Goal: Task Accomplishment & Management: Complete application form

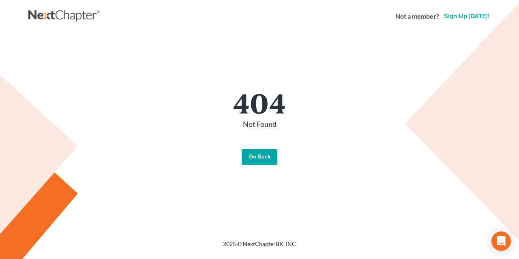
click at [256, 159] on link "Go Back" at bounding box center [260, 157] width 36 height 16
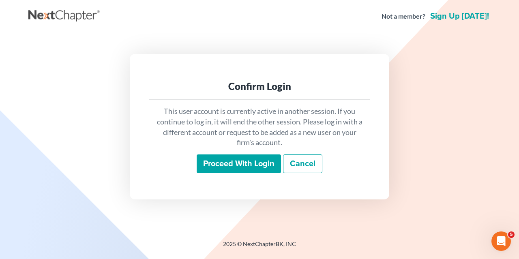
click at [230, 162] on input "Proceed with login" at bounding box center [239, 164] width 84 height 19
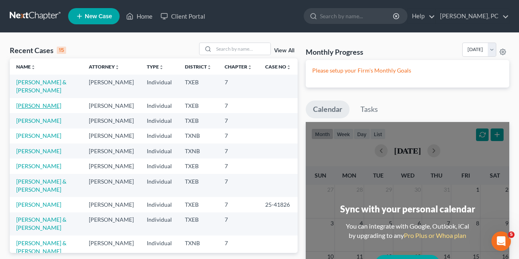
click at [36, 108] on link "Henke, Jacob" at bounding box center [38, 105] width 45 height 7
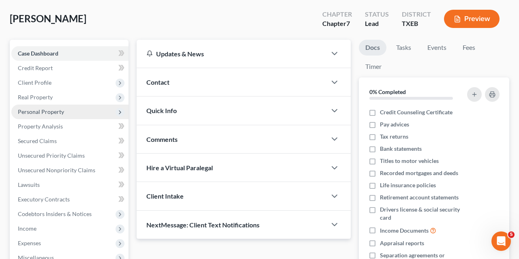
scroll to position [39, 0]
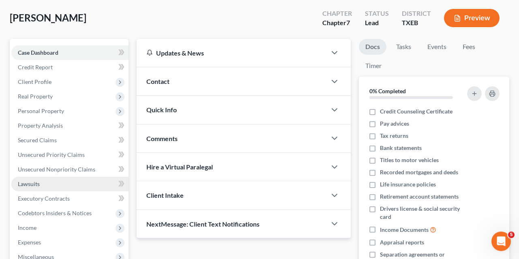
click at [41, 183] on link "Lawsuits" at bounding box center [69, 184] width 117 height 15
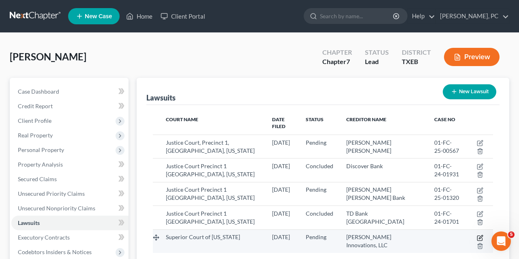
click at [481, 235] on icon "button" at bounding box center [480, 238] width 6 height 6
select select "4"
select select "0"
select select "4"
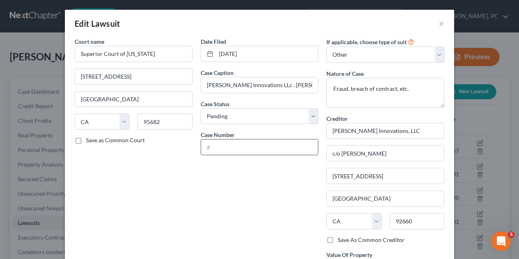
click at [207, 146] on input "text" at bounding box center [259, 147] width 117 height 15
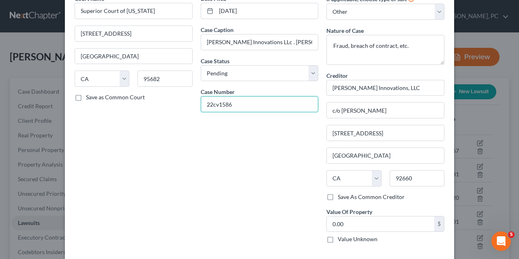
scroll to position [44, 0]
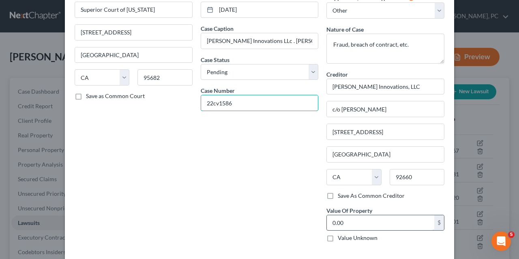
type input "22cv1586"
click at [331, 221] on input "0.00" at bounding box center [381, 222] width 108 height 15
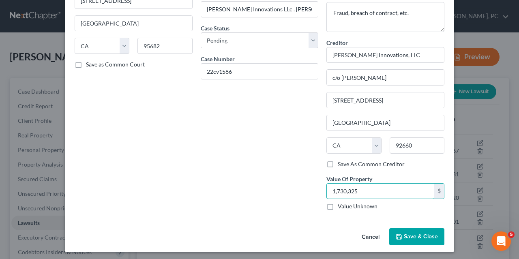
type input "1,730,325"
click at [423, 235] on span "Save & Close" at bounding box center [421, 236] width 34 height 7
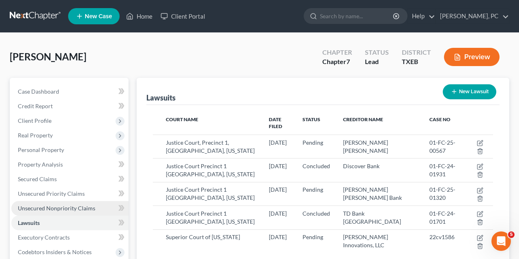
click at [58, 207] on span "Unsecured Nonpriority Claims" at bounding box center [57, 208] width 78 height 7
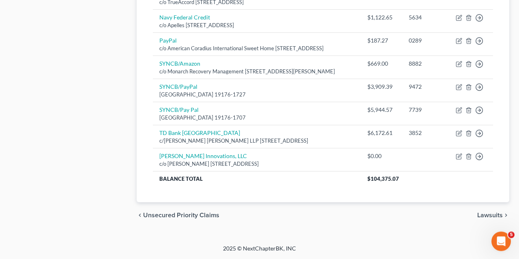
scroll to position [452, 0]
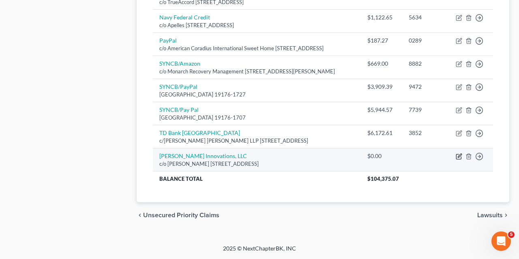
click at [459, 153] on icon "button" at bounding box center [459, 156] width 6 height 6
select select "4"
select select "0"
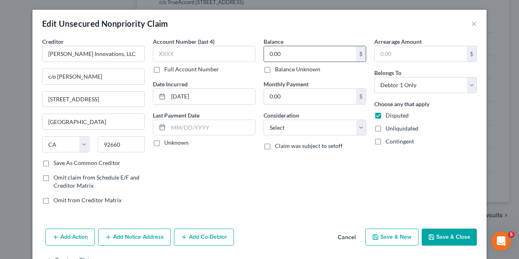
click at [270, 52] on input "0.00" at bounding box center [310, 53] width 92 height 15
click at [442, 232] on button "Save & Close" at bounding box center [449, 237] width 55 height 17
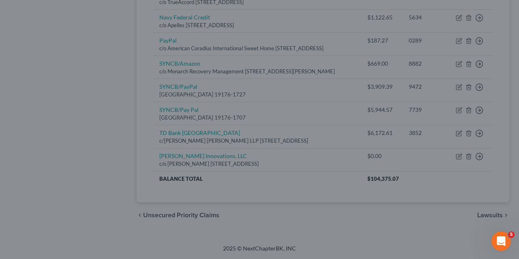
type input "1,730,325.00"
type input "0"
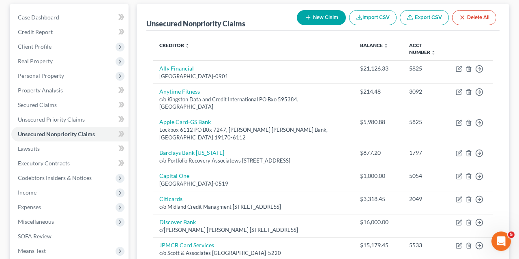
scroll to position [74, 0]
click at [58, 79] on span "Personal Property" at bounding box center [41, 76] width 46 height 7
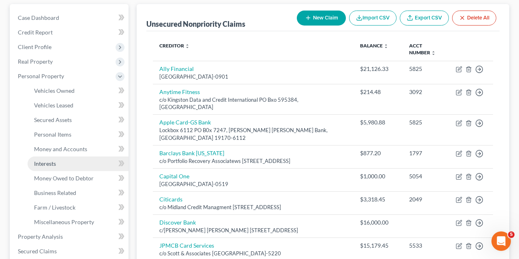
click at [49, 165] on span "Interests" at bounding box center [45, 163] width 22 height 7
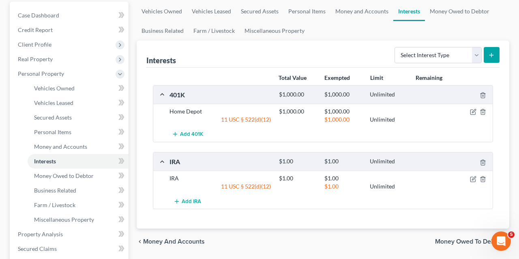
scroll to position [77, 0]
